Goal: Check status: Check status

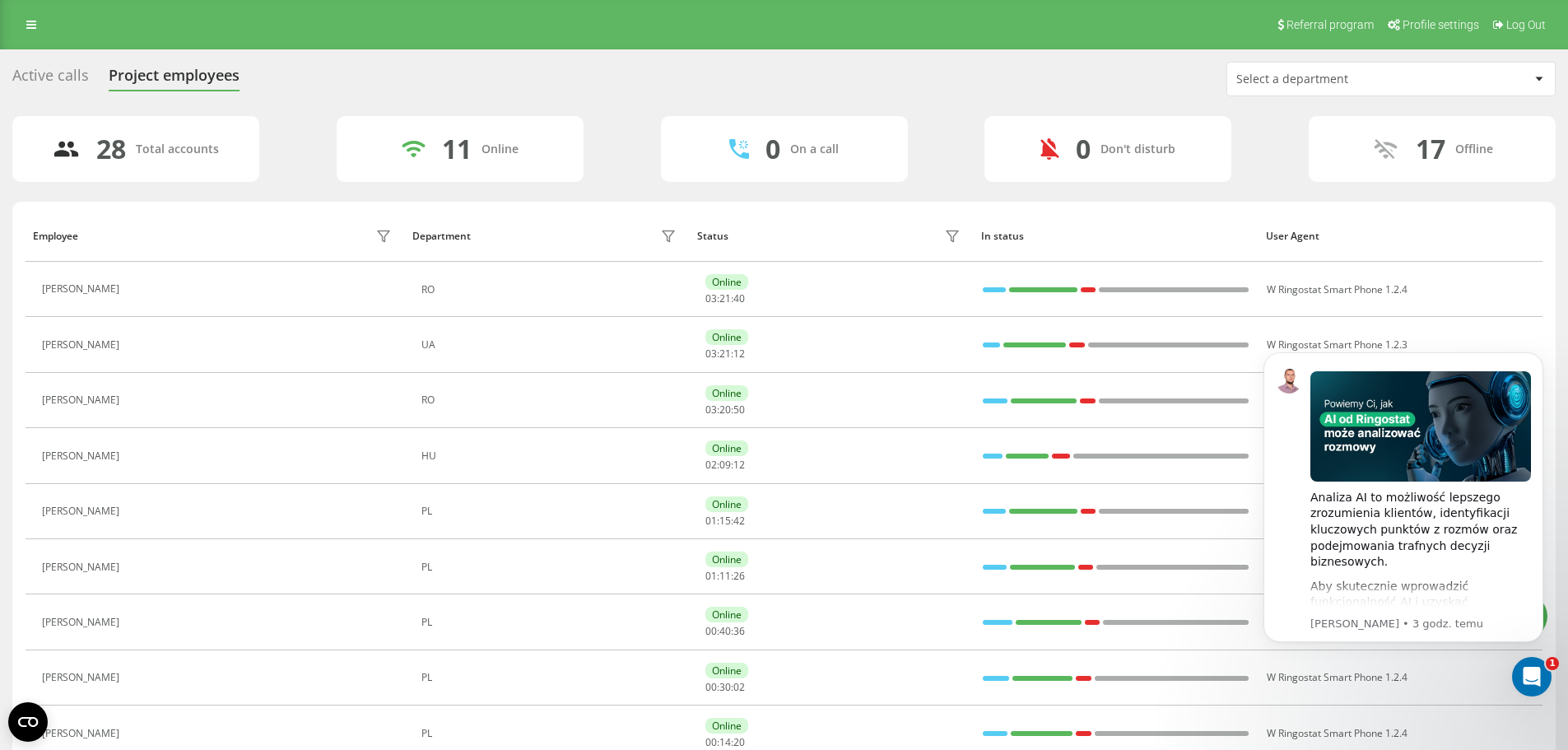
click at [88, 77] on div "Active calls Project employees" at bounding box center [136, 79] width 247 height 25
click at [75, 77] on div "Active calls" at bounding box center [50, 79] width 77 height 25
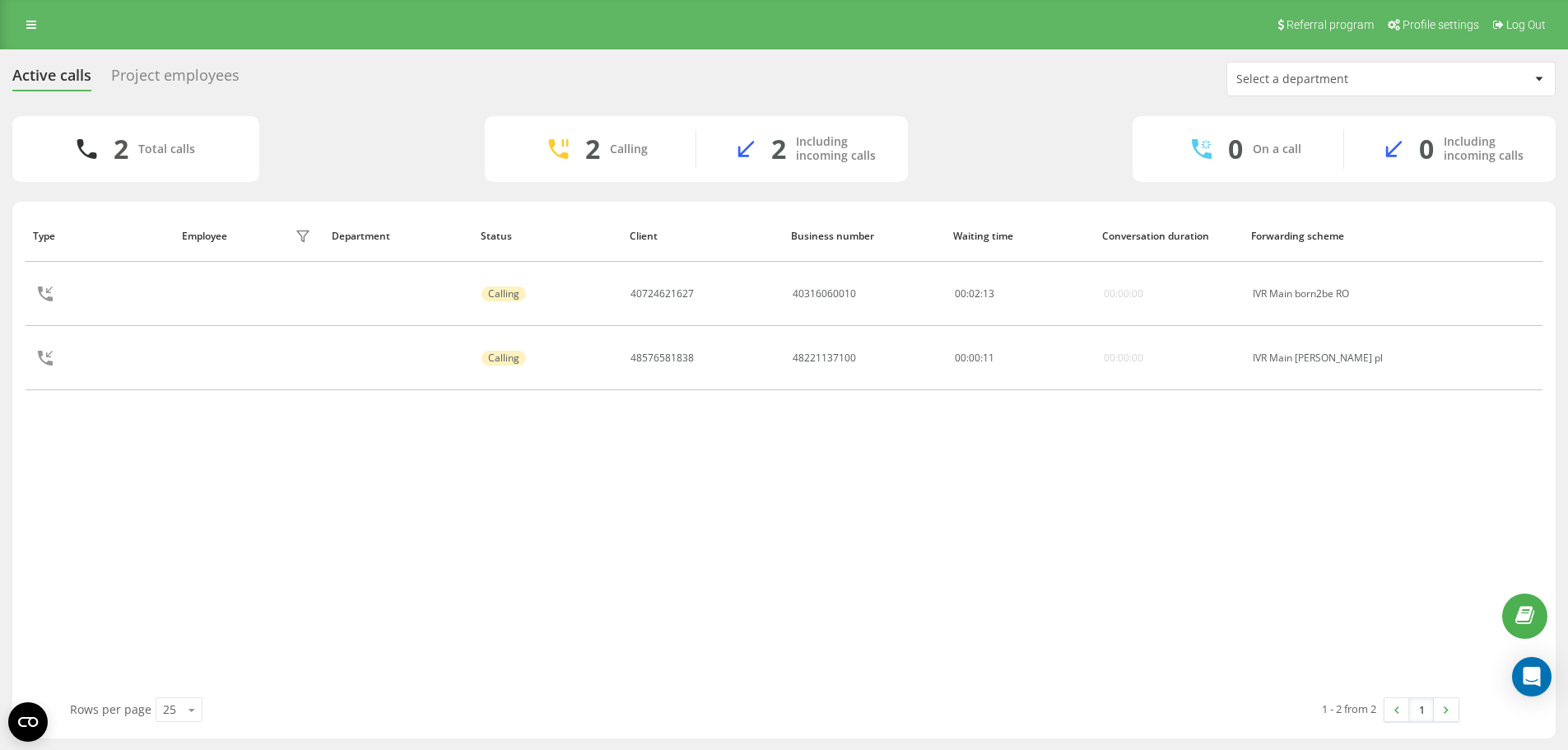
click at [209, 83] on div "Project employees" at bounding box center [176, 79] width 129 height 25
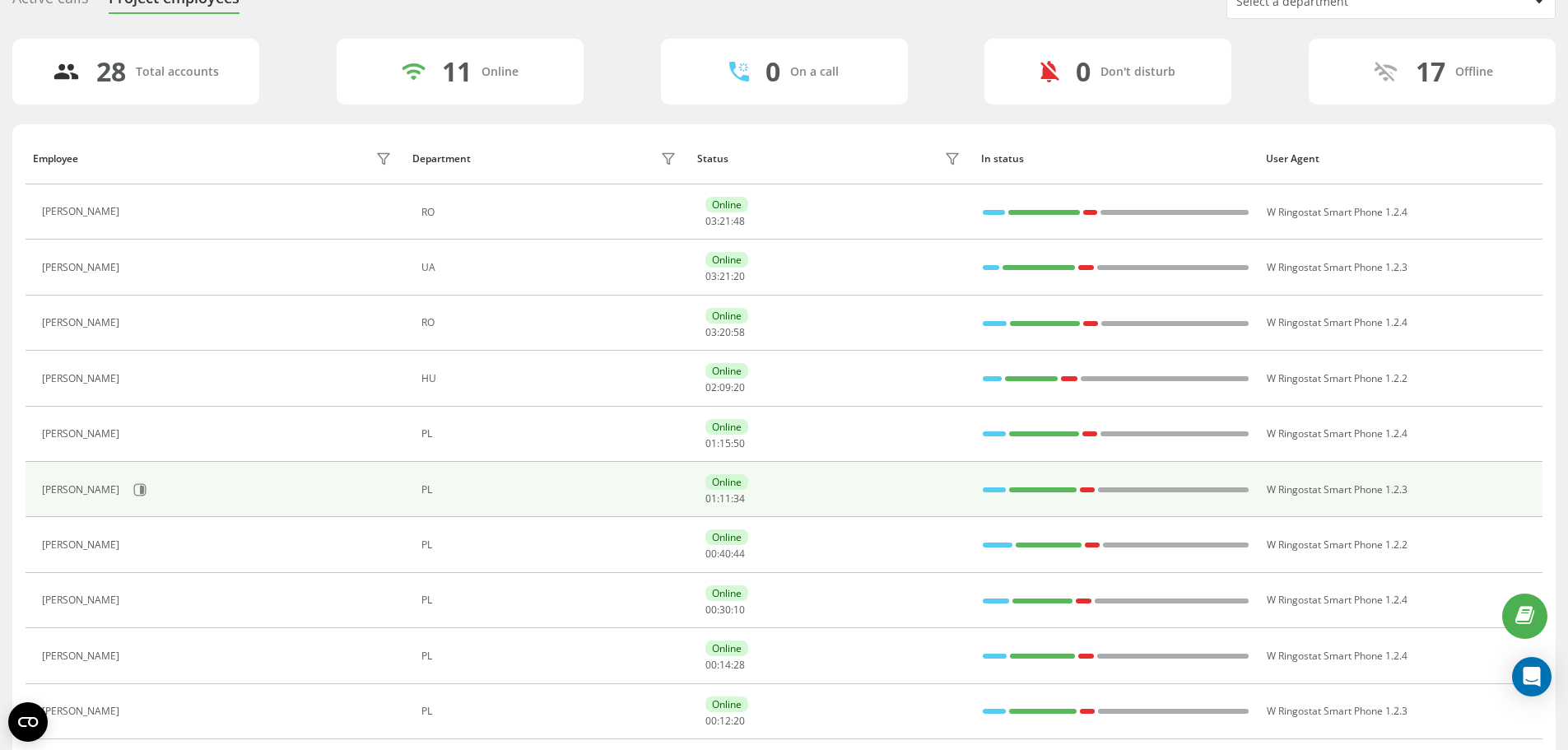
scroll to position [247, 0]
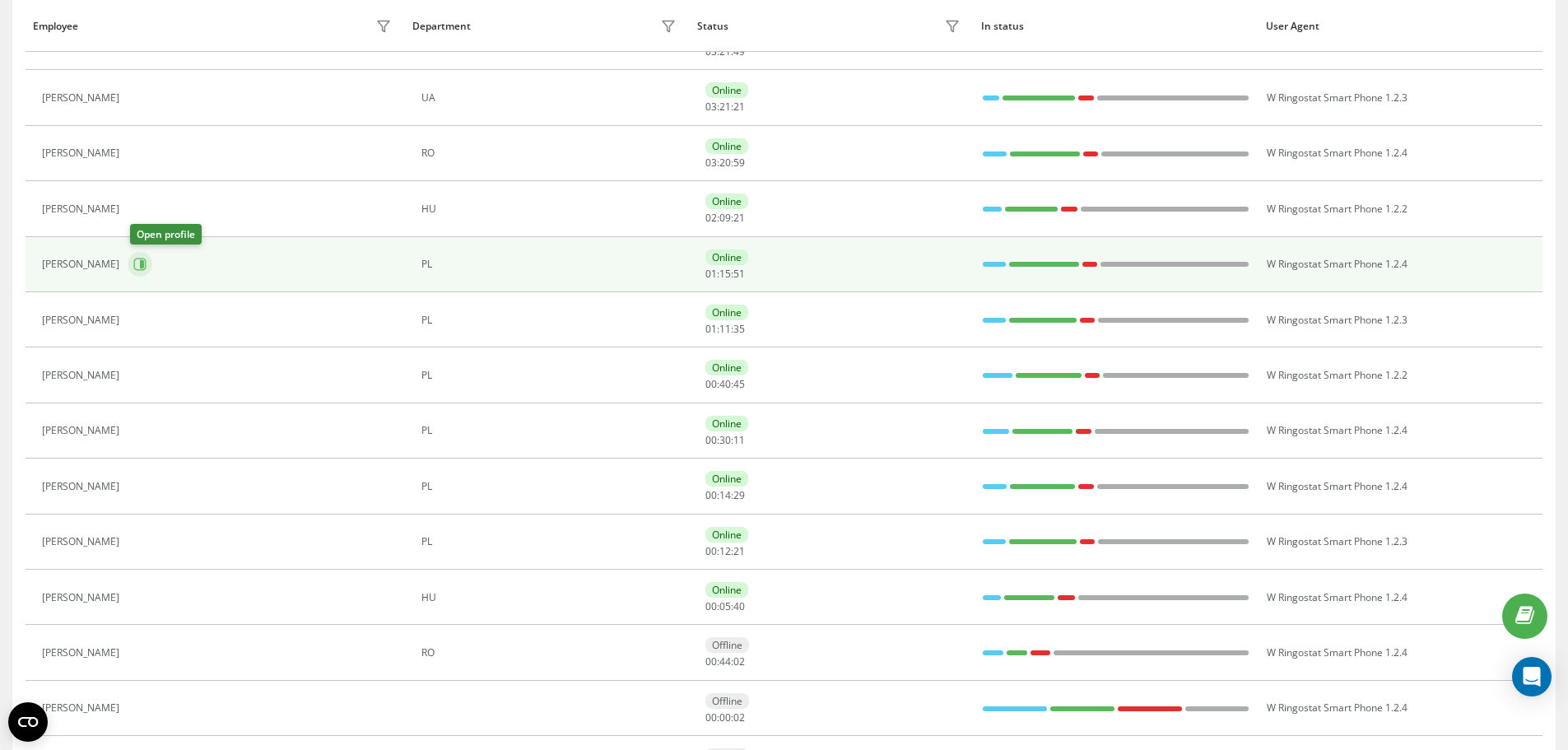
click at [139, 258] on icon at bounding box center [139, 264] width 13 height 13
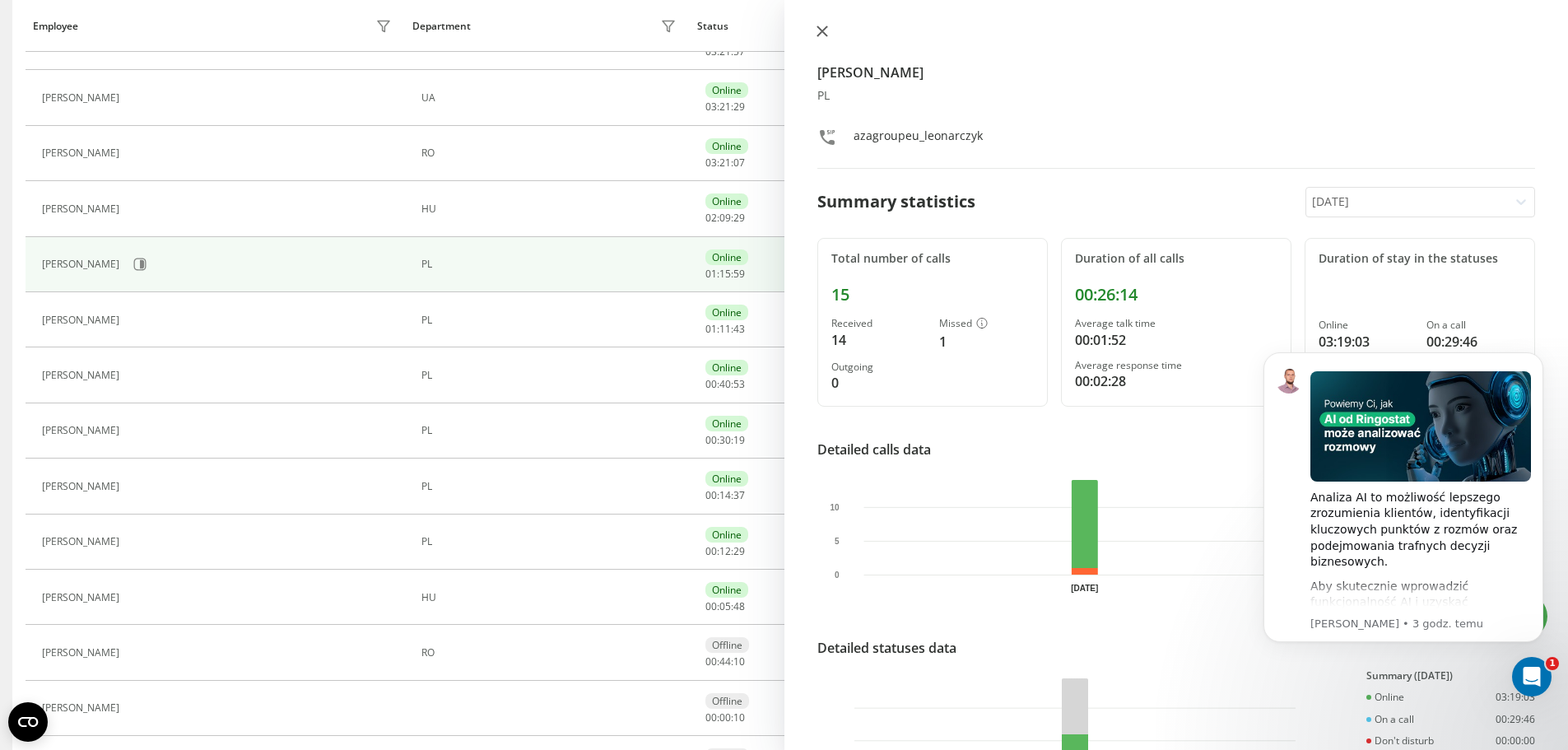
click at [828, 26] on button at bounding box center [822, 32] width 22 height 16
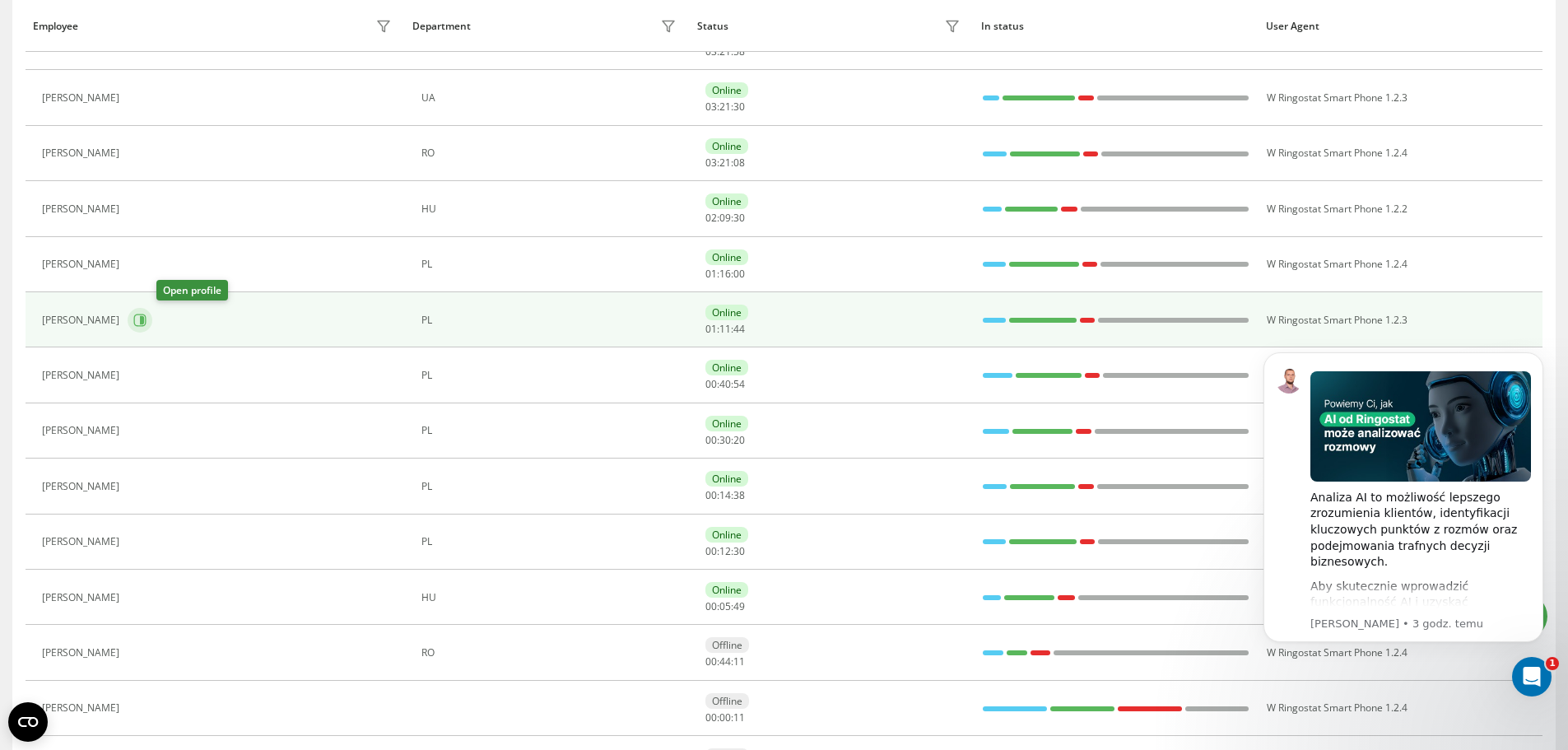
click at [146, 316] on icon at bounding box center [139, 319] width 13 height 13
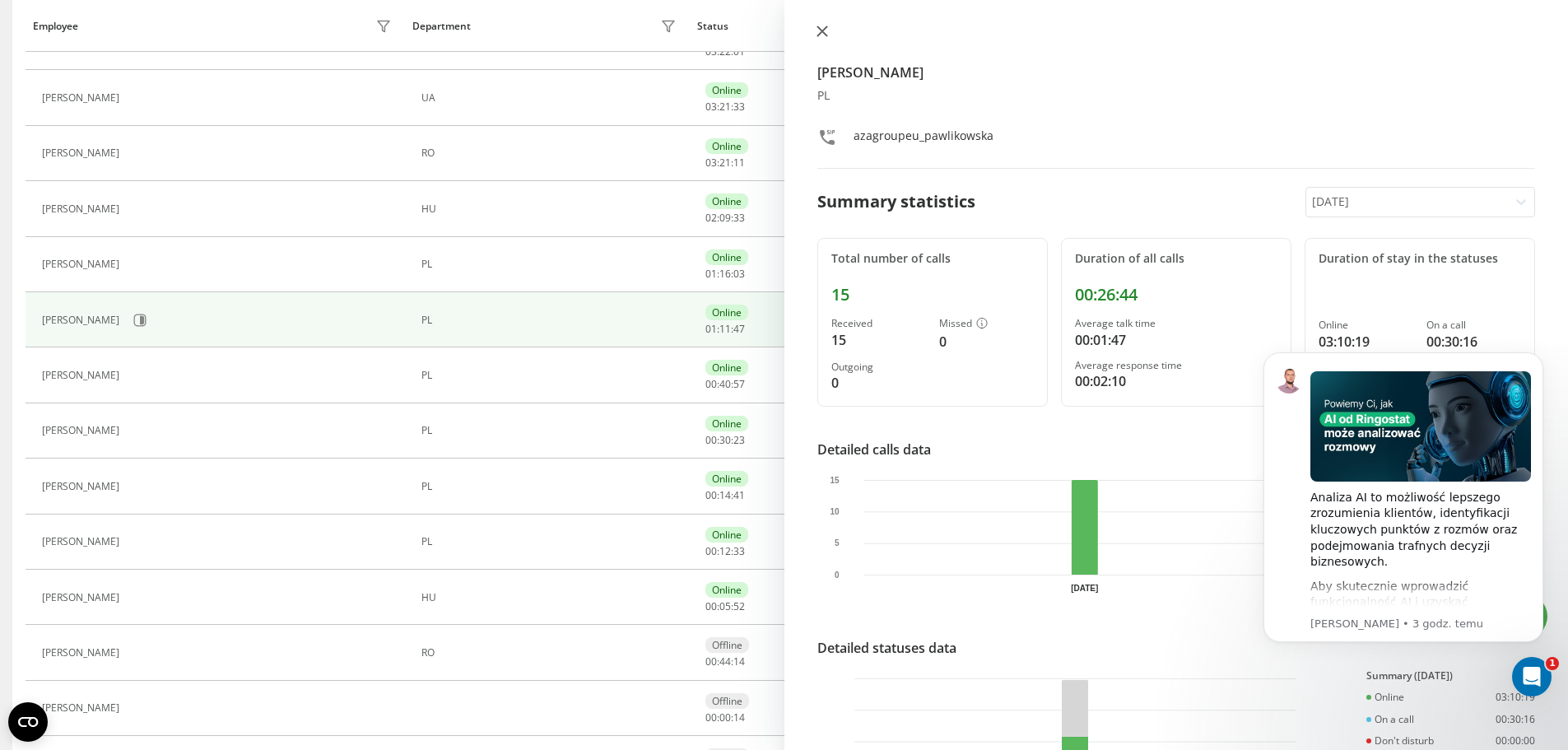
click at [820, 33] on icon at bounding box center [821, 30] width 10 height 10
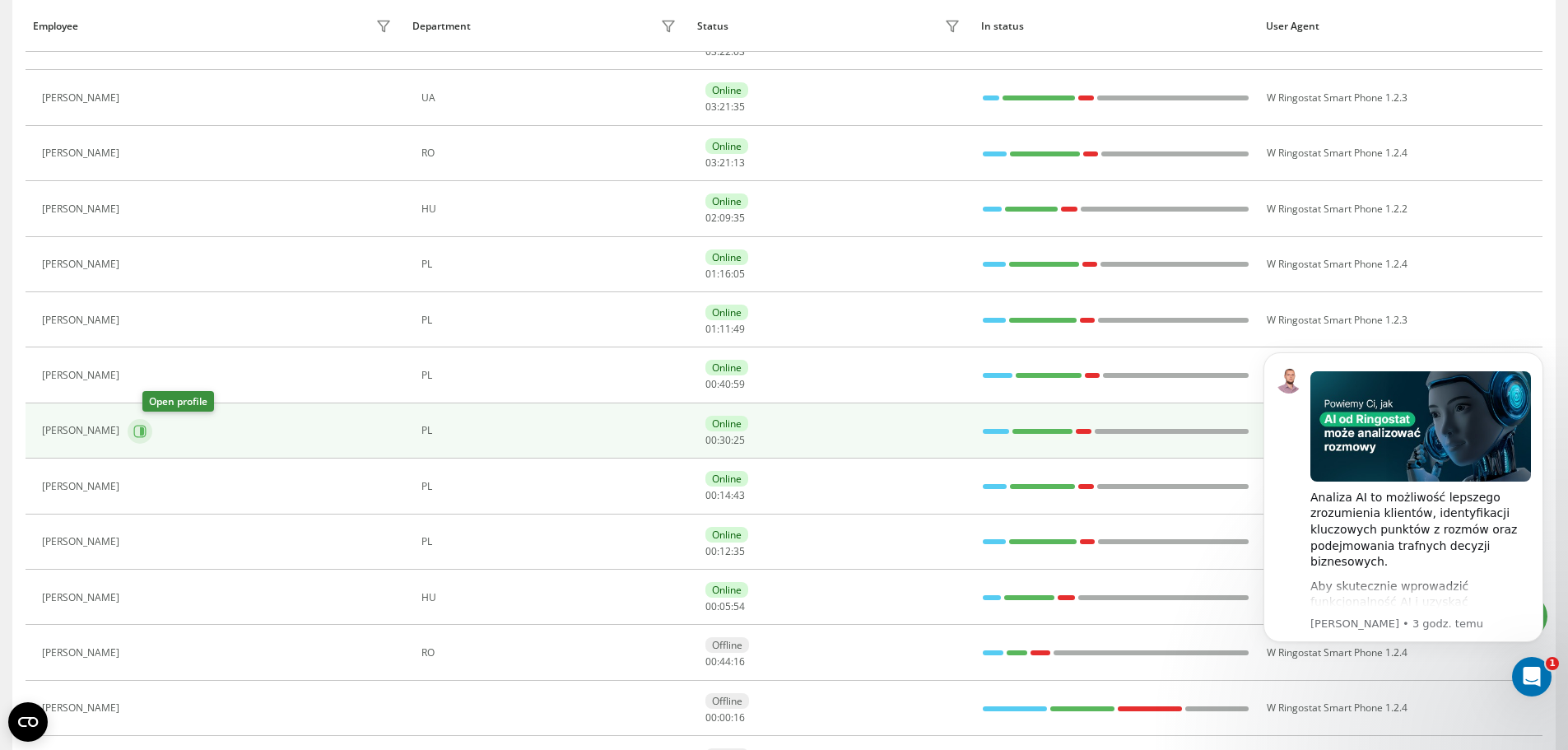
click at [146, 431] on icon at bounding box center [139, 431] width 13 height 13
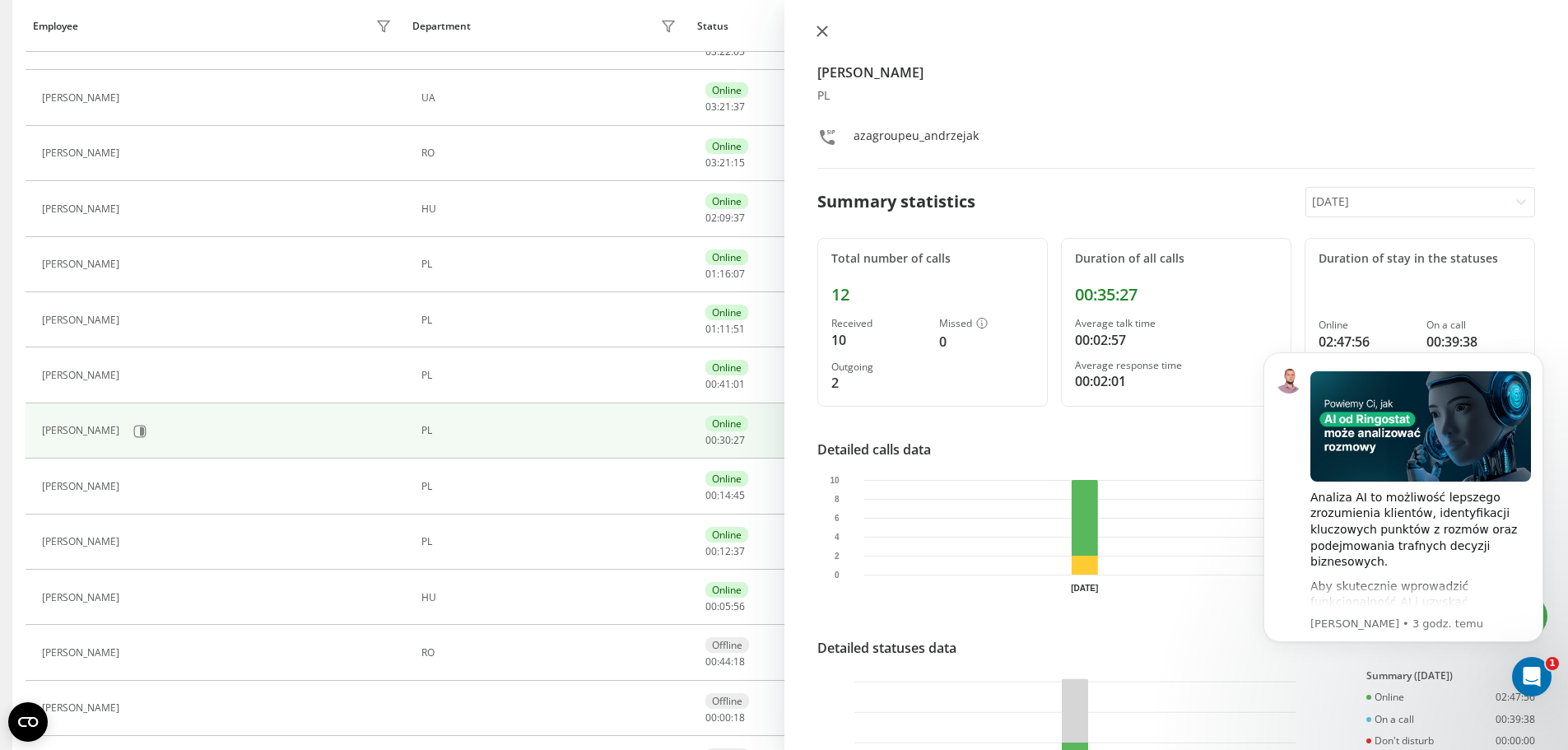
click at [822, 30] on icon at bounding box center [822, 30] width 11 height 11
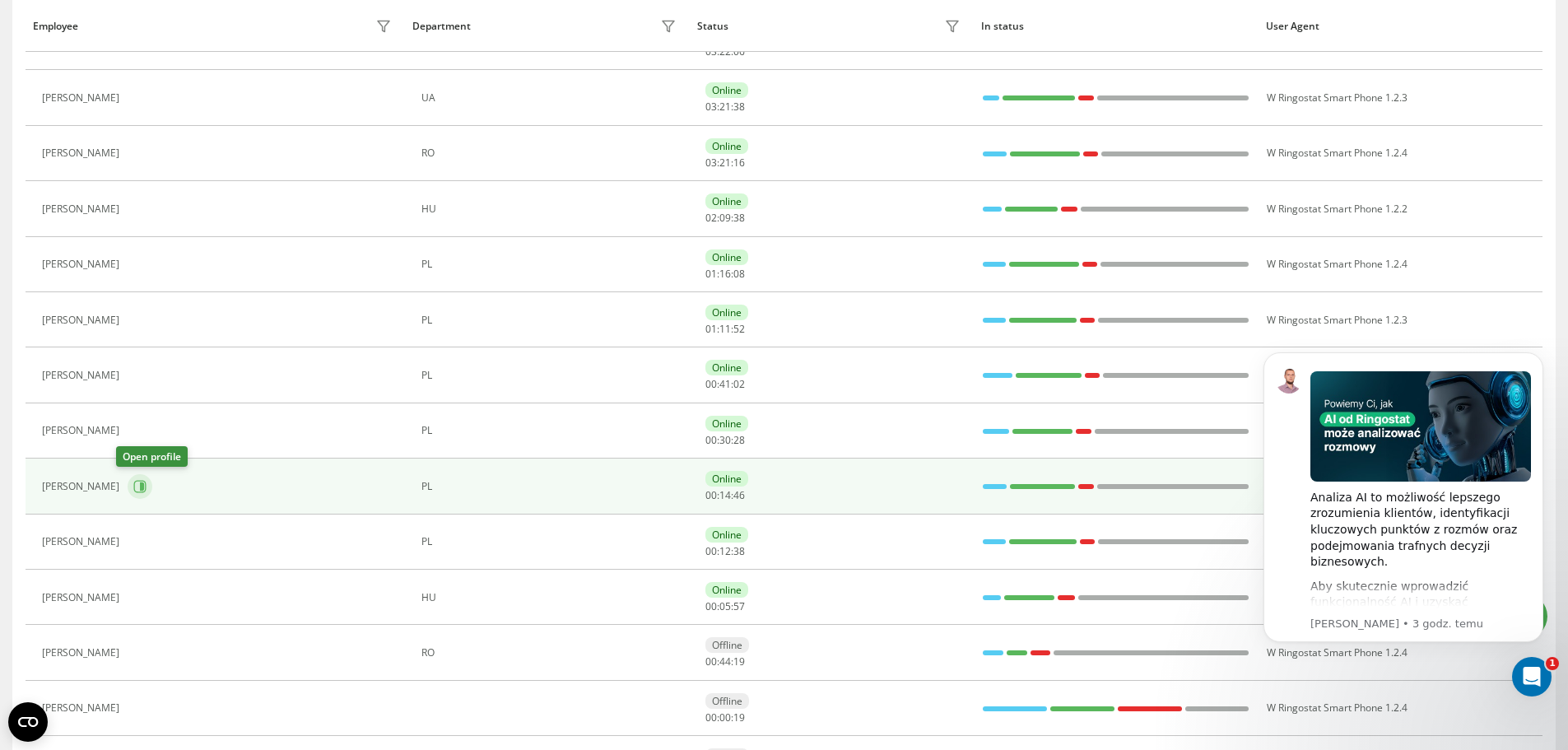
click at [136, 481] on button at bounding box center [140, 486] width 24 height 24
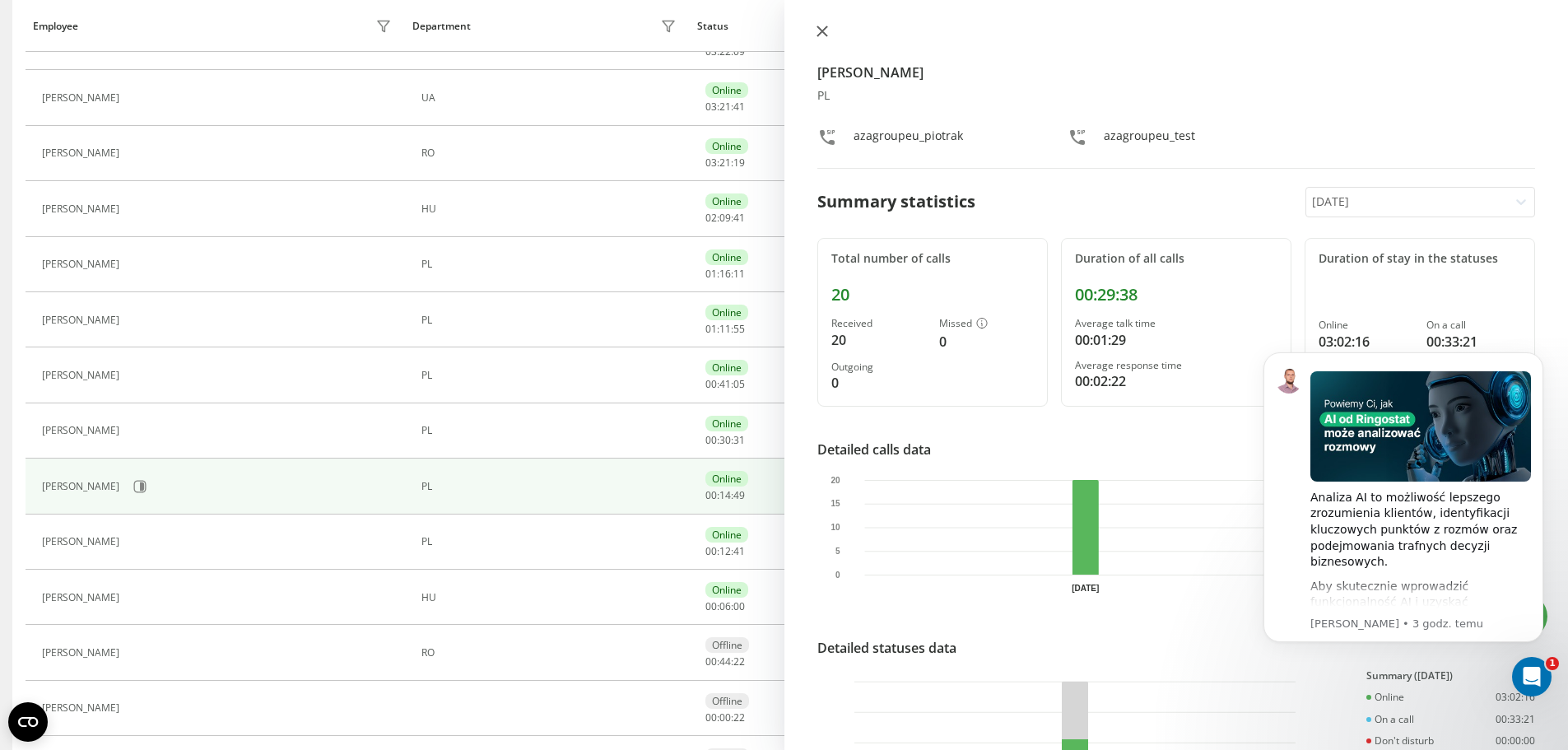
click at [827, 36] on icon at bounding box center [821, 30] width 10 height 10
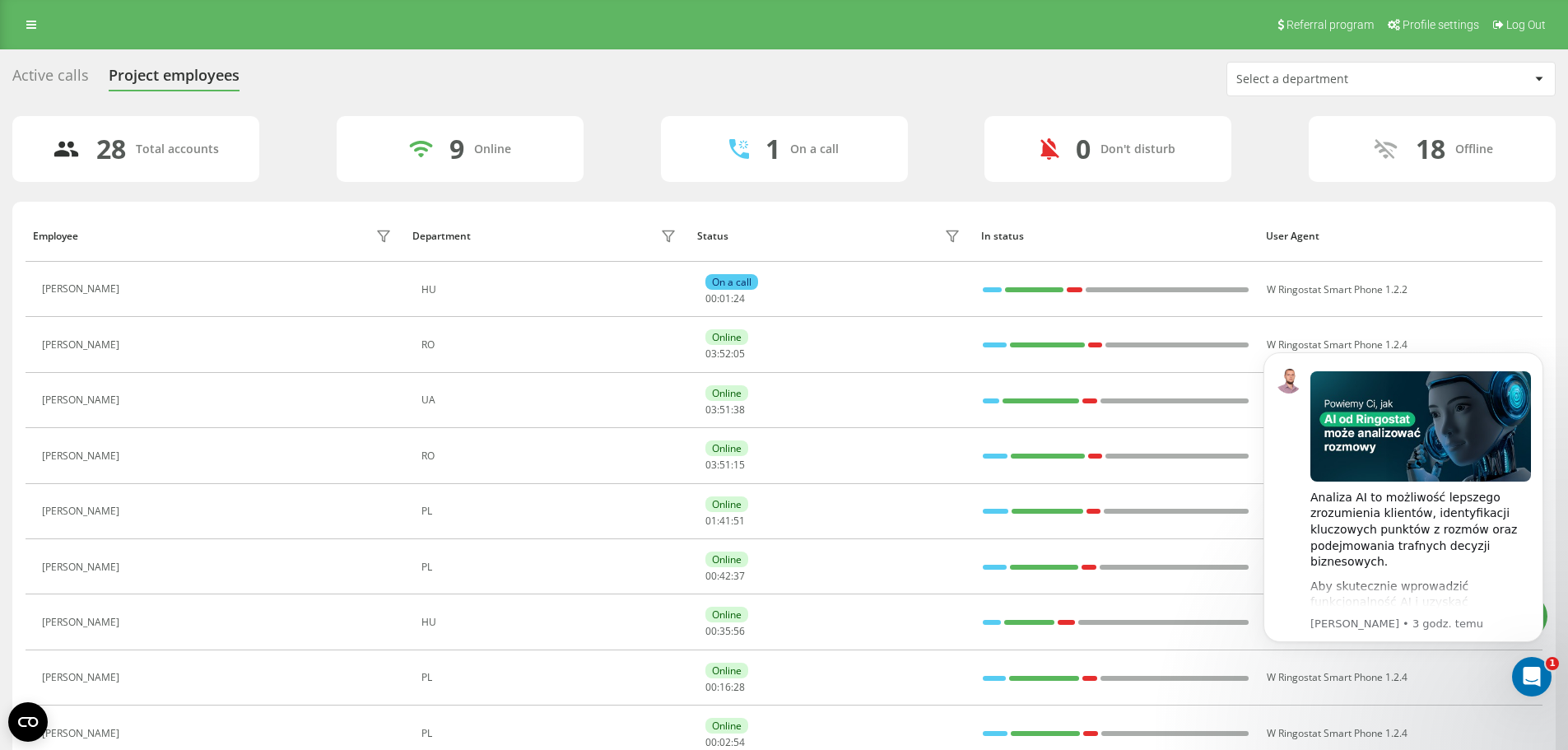
click at [64, 69] on div "Active calls" at bounding box center [50, 79] width 77 height 25
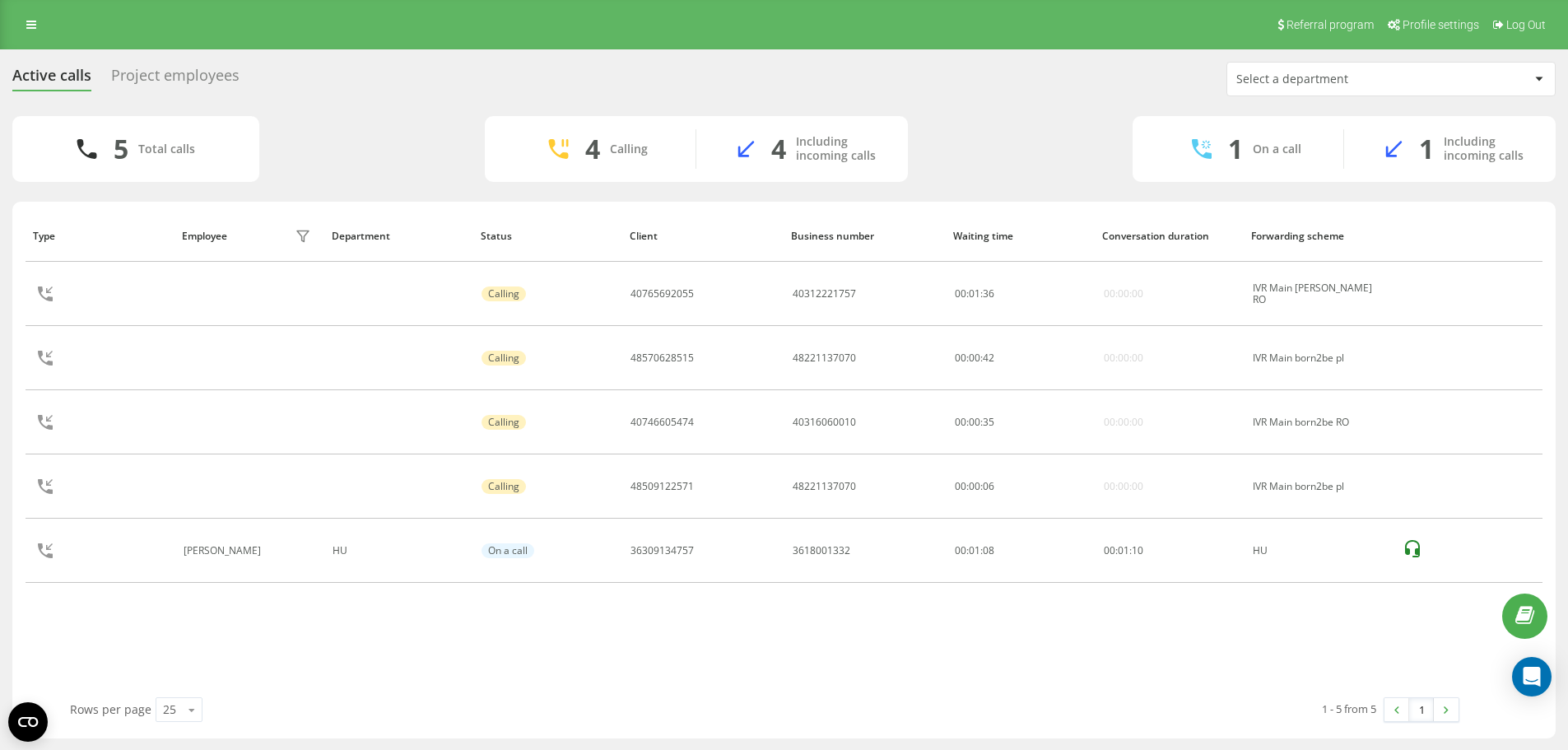
click at [197, 72] on div "Project employees" at bounding box center [176, 79] width 129 height 25
